Goal: Transaction & Acquisition: Purchase product/service

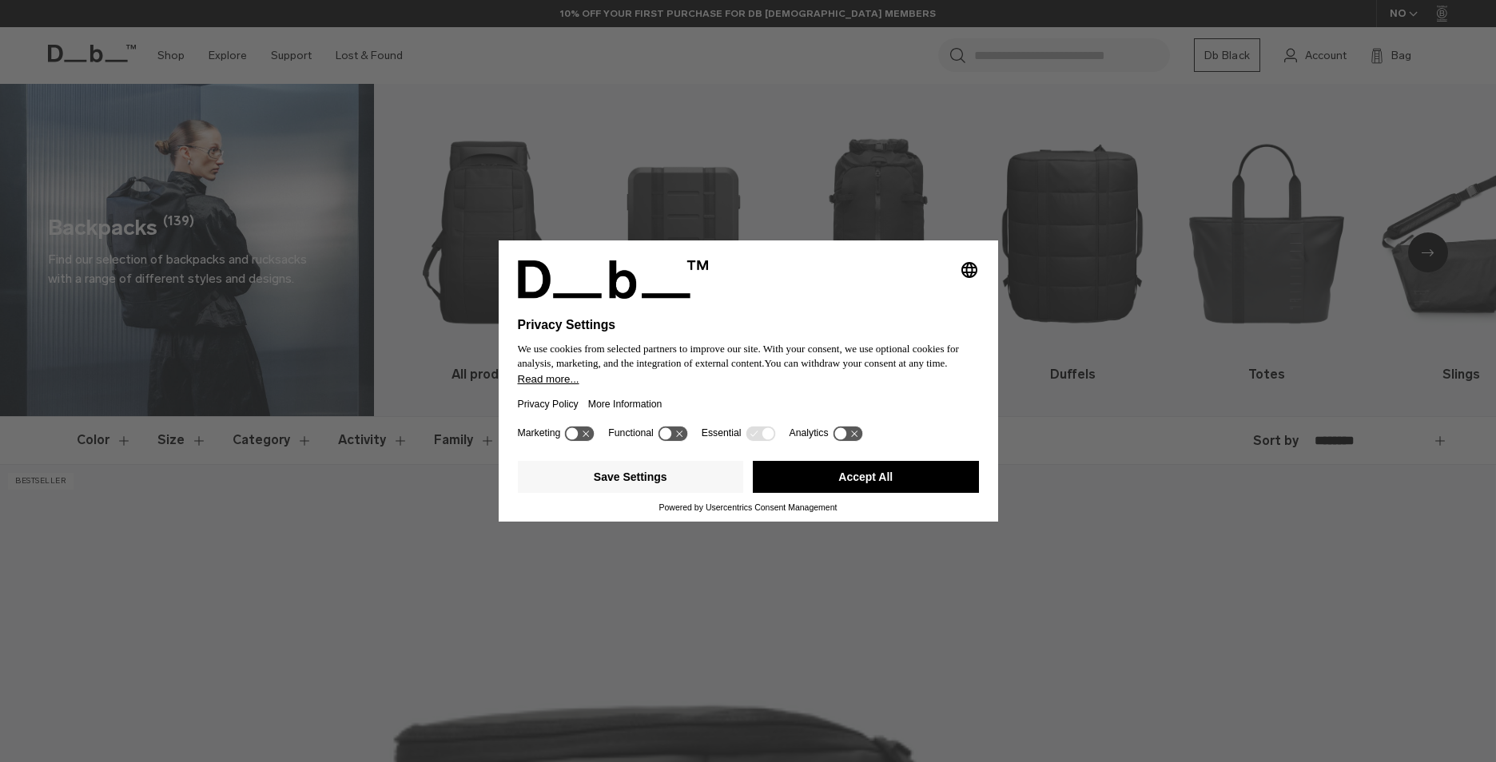
click at [881, 477] on button "Accept All" at bounding box center [866, 477] width 226 height 32
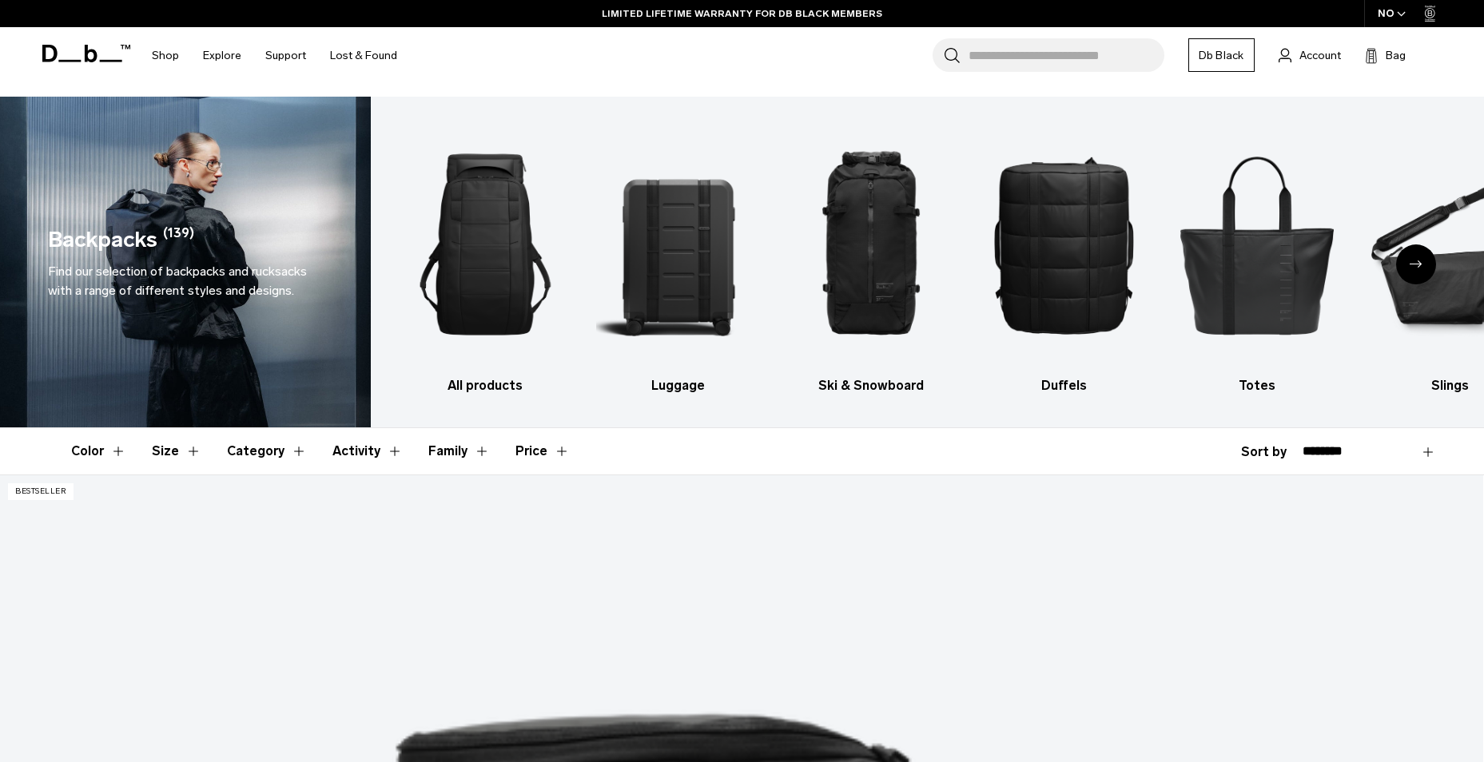
click at [185, 451] on button "Size" at bounding box center [177, 451] width 50 height 46
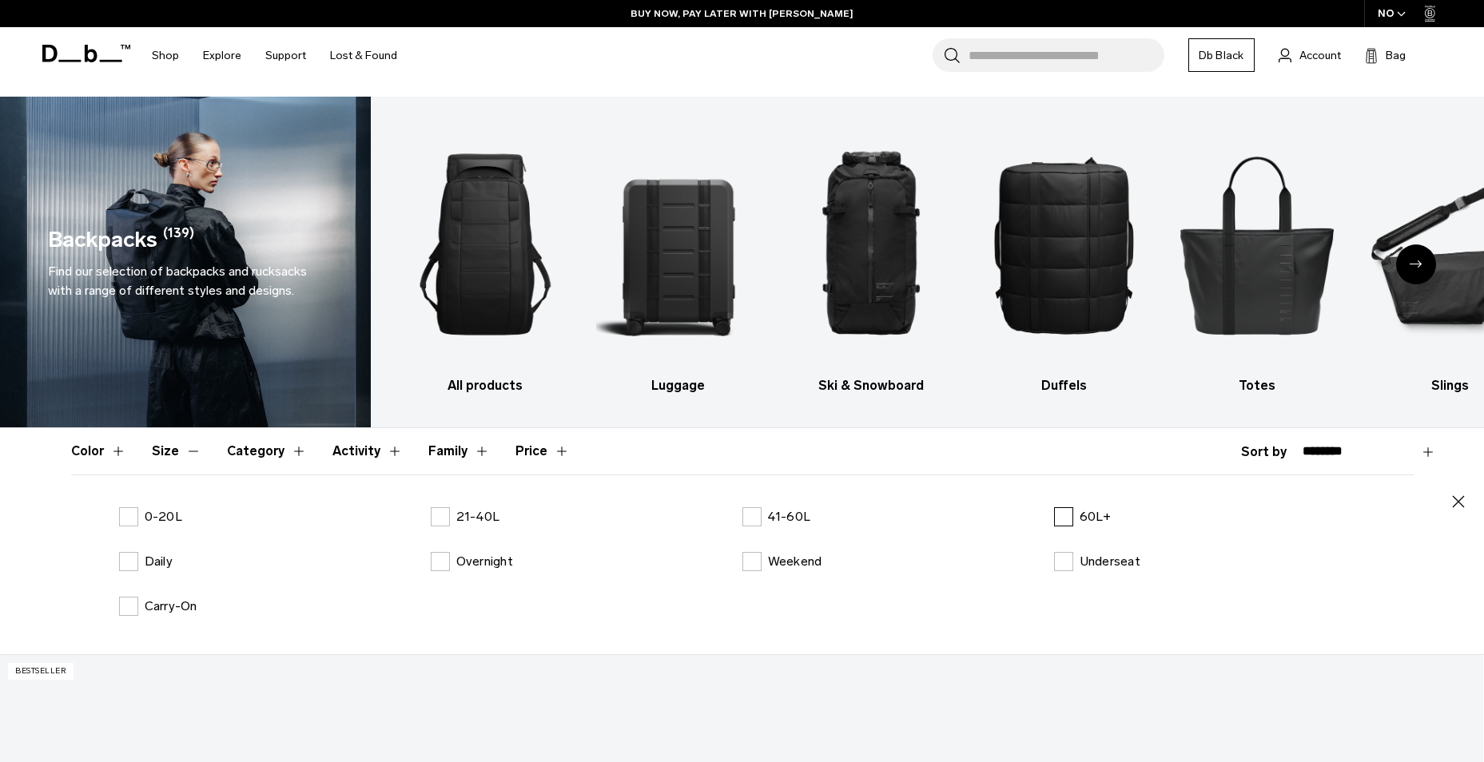
click at [1066, 516] on label "60L+" at bounding box center [1083, 516] width 58 height 19
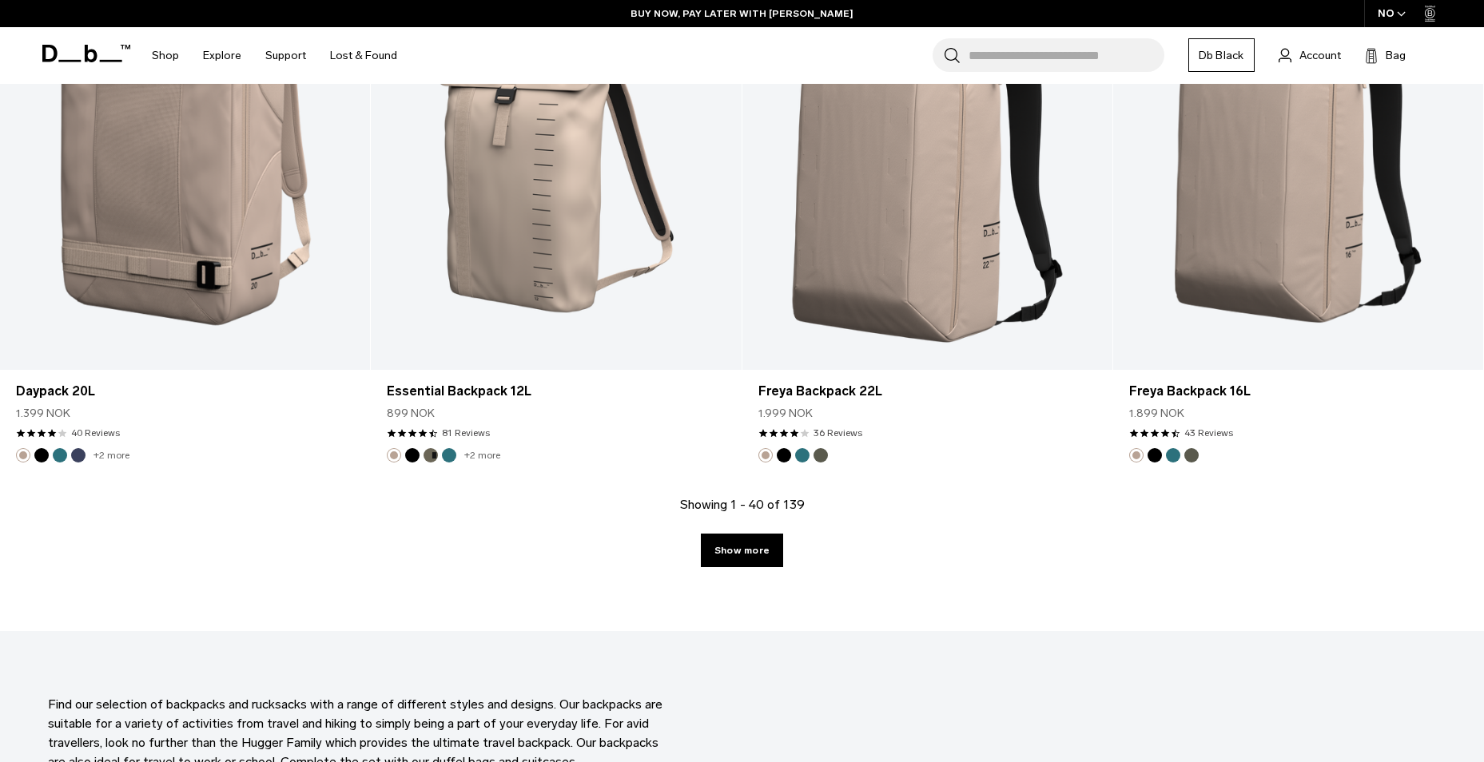
scroll to position [4554, 0]
